Goal: Task Accomplishment & Management: Manage account settings

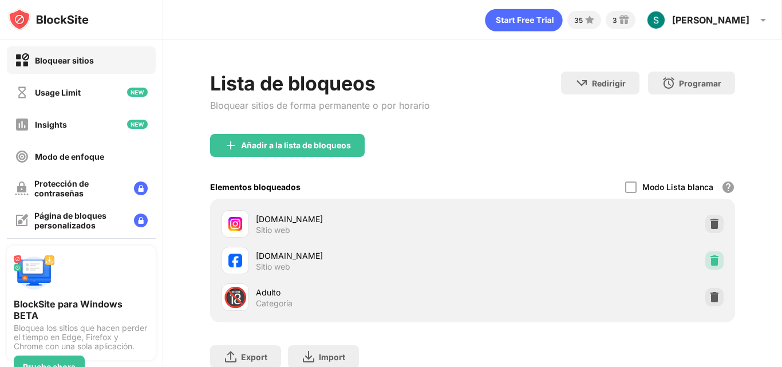
click at [705, 267] on div at bounding box center [714, 260] width 18 height 18
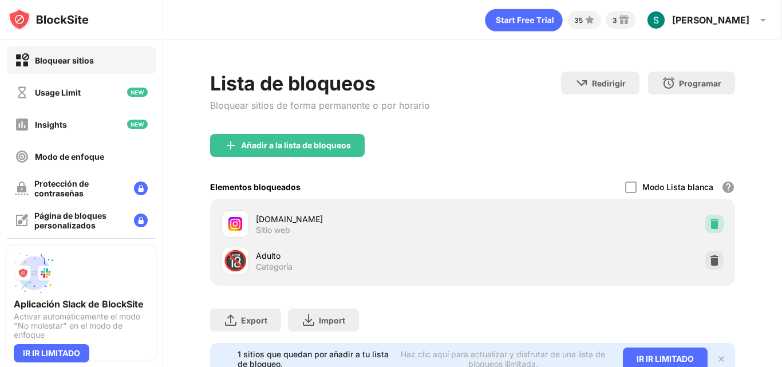
click at [709, 222] on img at bounding box center [714, 223] width 11 height 11
